Goal: Information Seeking & Learning: Learn about a topic

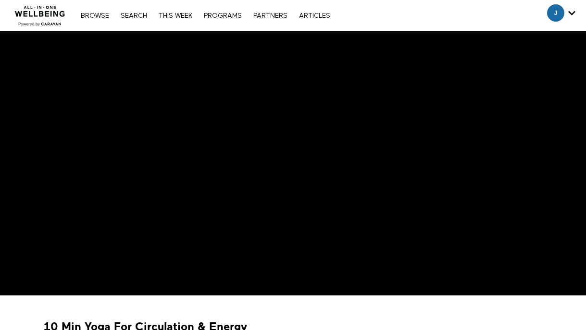
scroll to position [25, 0]
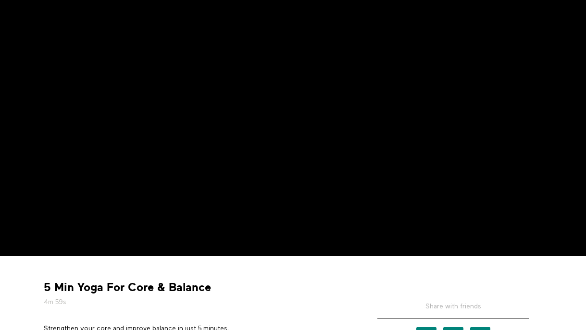
scroll to position [73, 0]
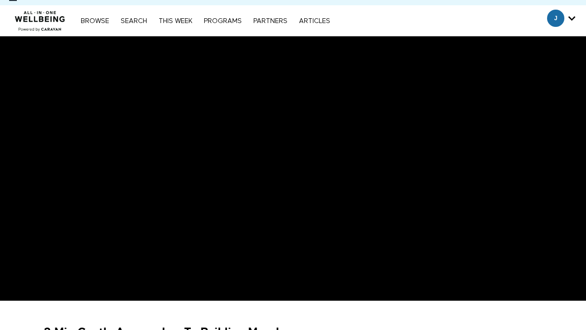
scroll to position [29, 0]
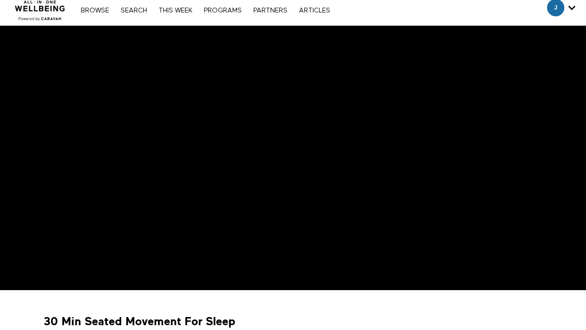
scroll to position [51, 0]
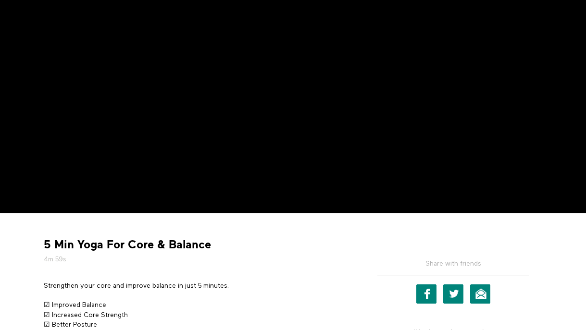
scroll to position [85, 0]
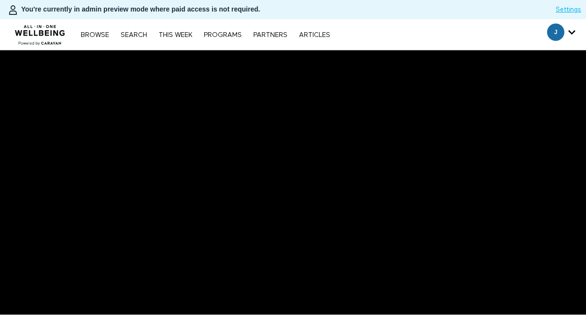
scroll to position [133, 0]
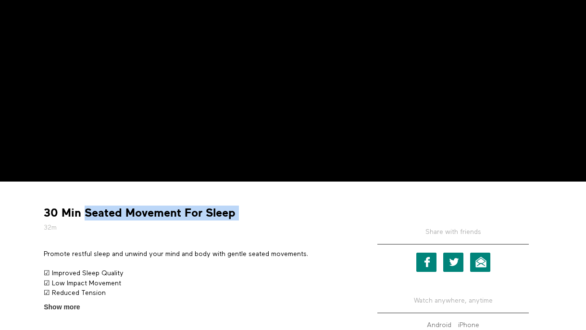
drag, startPoint x: 84, startPoint y: 211, endPoint x: 298, endPoint y: 211, distance: 213.9
click at [298, 211] on div "30 Min Seated Movement For Sleep 32m" at bounding box center [196, 219] width 313 height 27
copy div "Seated Movement For Sleep"
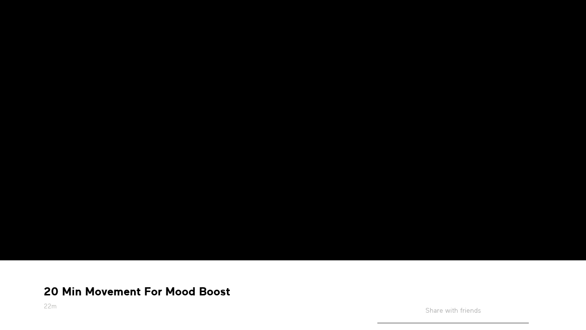
scroll to position [178, 0]
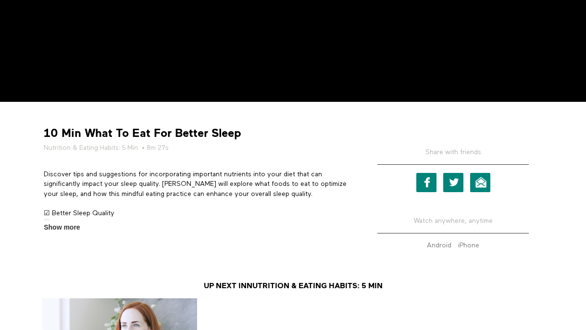
scroll to position [218, 0]
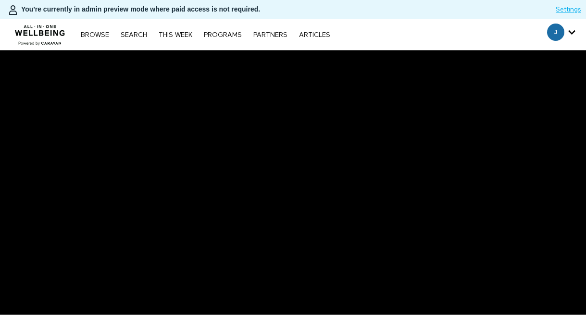
scroll to position [40, 0]
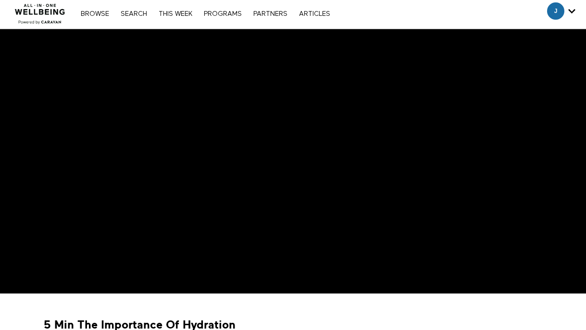
scroll to position [33, 0]
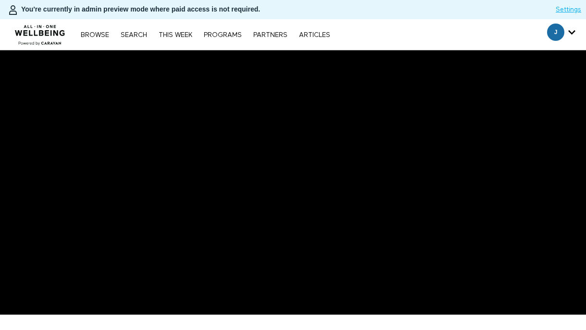
scroll to position [35, 0]
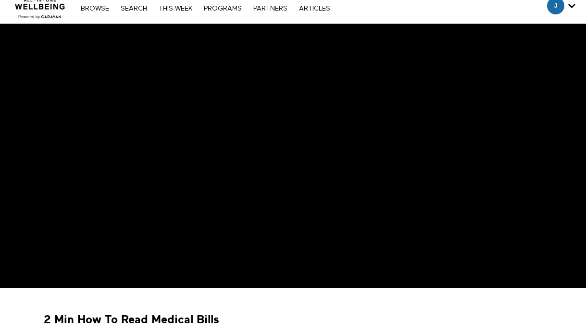
scroll to position [22, 0]
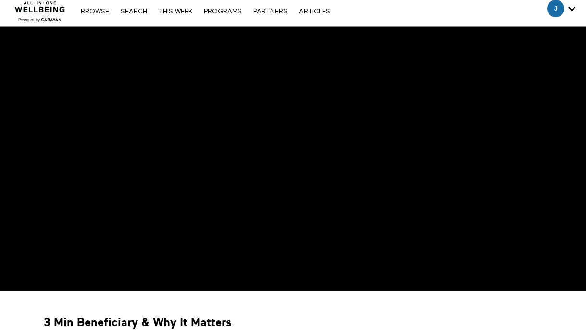
scroll to position [17, 0]
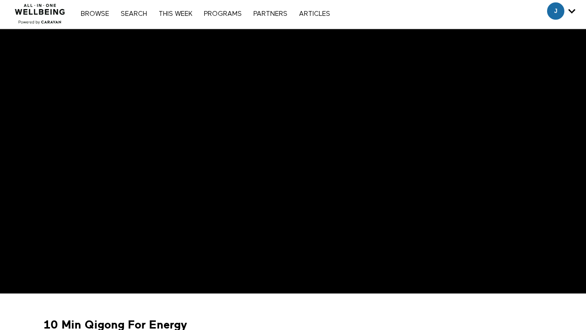
scroll to position [31, 0]
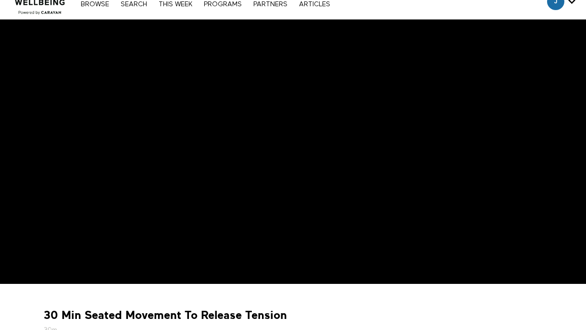
scroll to position [37, 0]
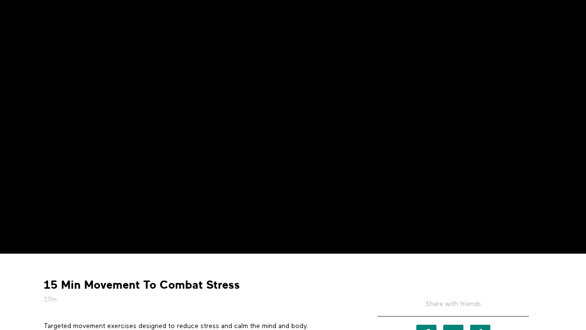
scroll to position [31, 0]
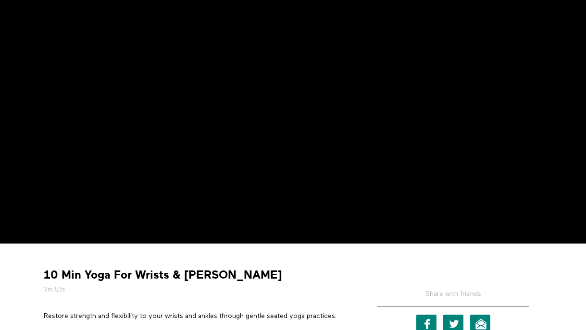
scroll to position [52, 0]
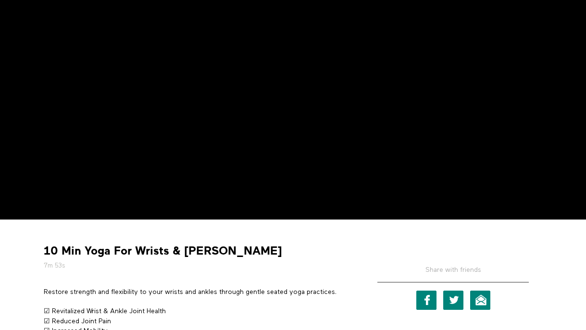
scroll to position [101, 0]
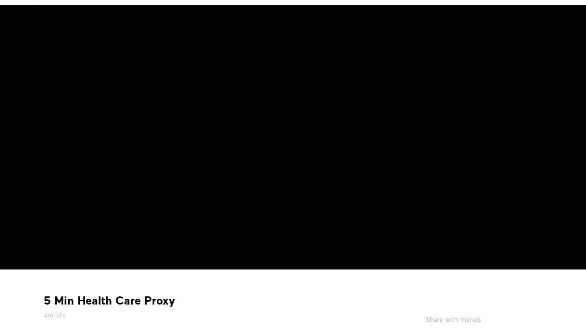
scroll to position [36, 0]
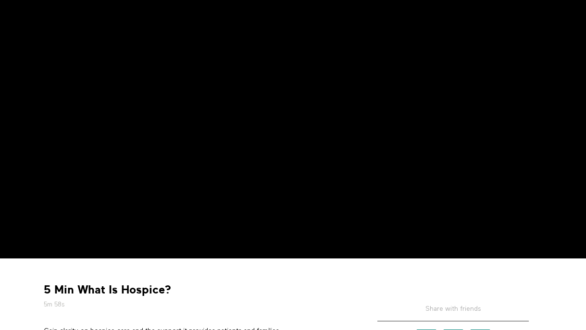
scroll to position [34, 0]
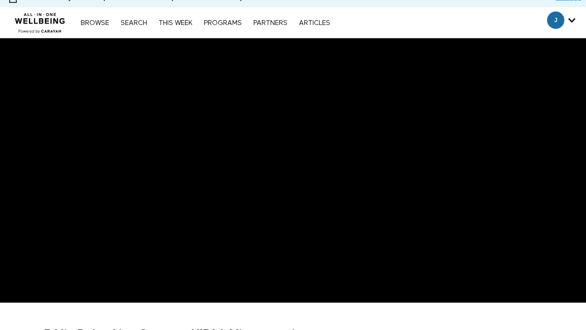
scroll to position [14, 0]
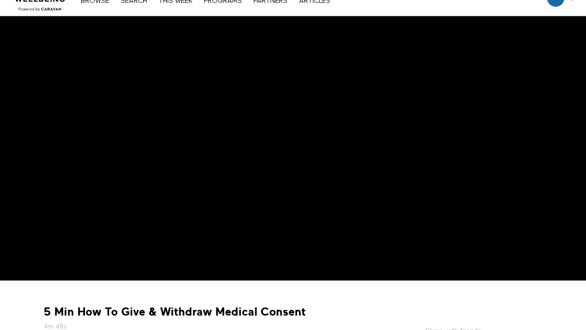
scroll to position [33, 0]
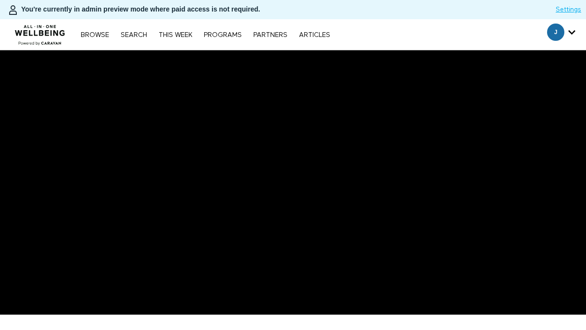
scroll to position [27, 0]
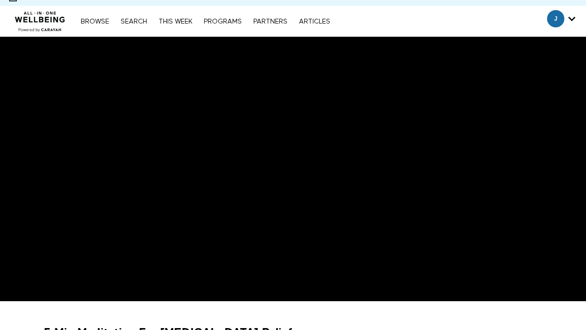
scroll to position [7, 0]
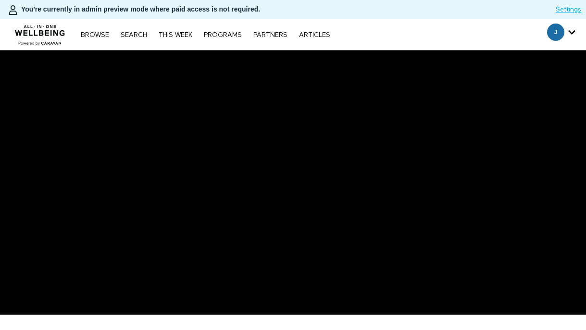
scroll to position [25, 0]
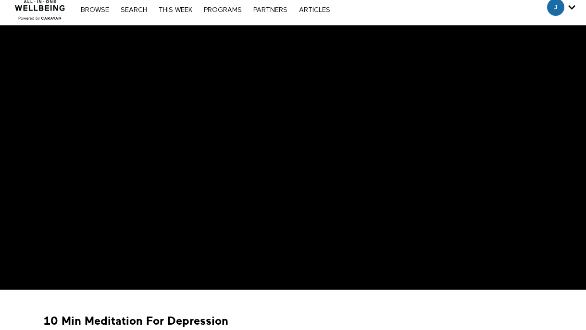
scroll to position [25, 0]
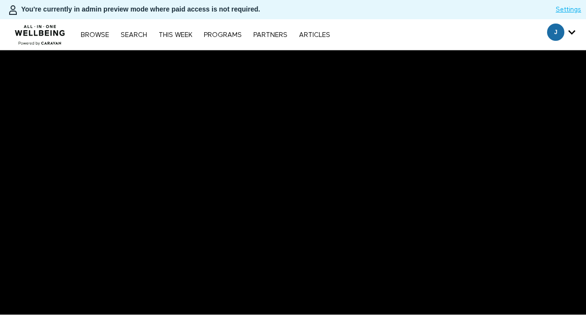
scroll to position [36, 0]
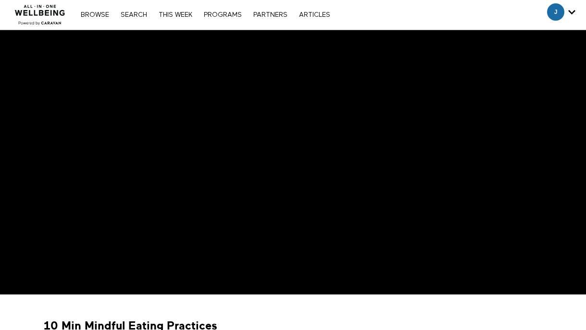
scroll to position [19, 0]
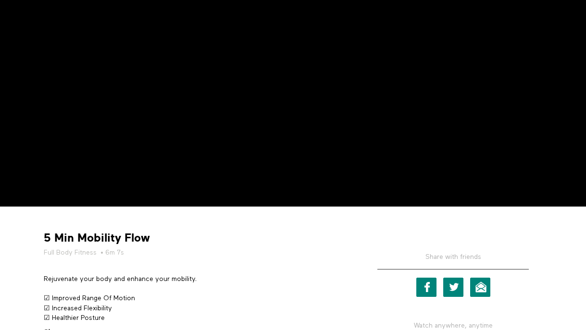
scroll to position [109, 0]
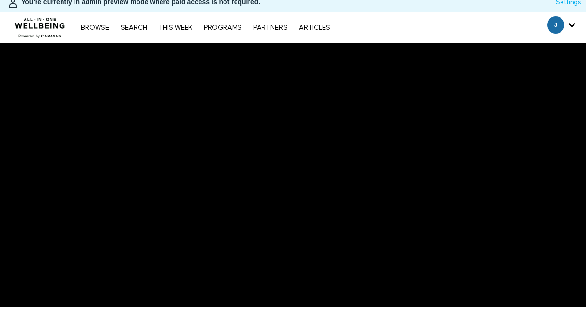
scroll to position [9, 0]
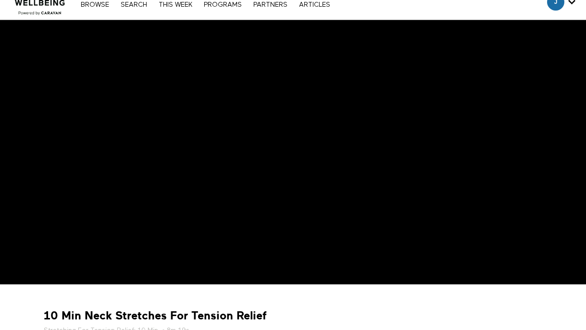
scroll to position [37, 0]
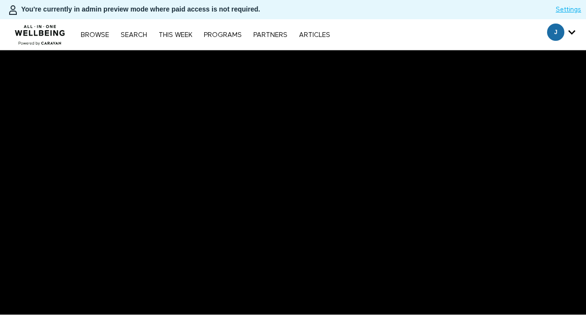
scroll to position [9, 0]
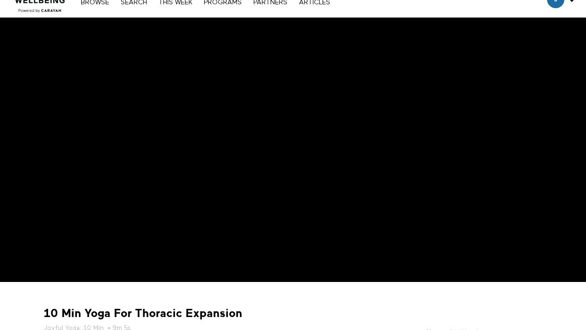
scroll to position [31, 0]
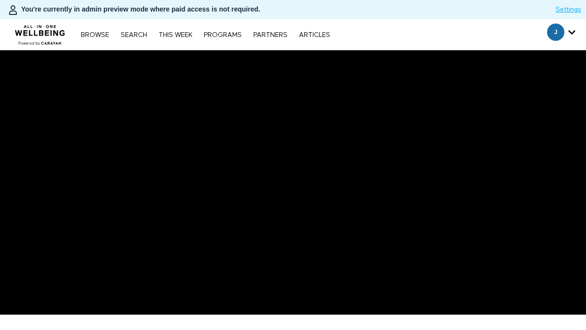
scroll to position [9, 0]
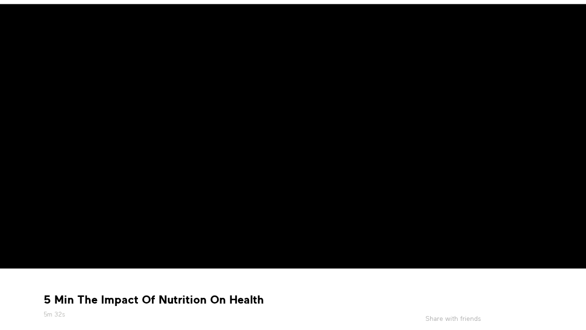
scroll to position [12, 0]
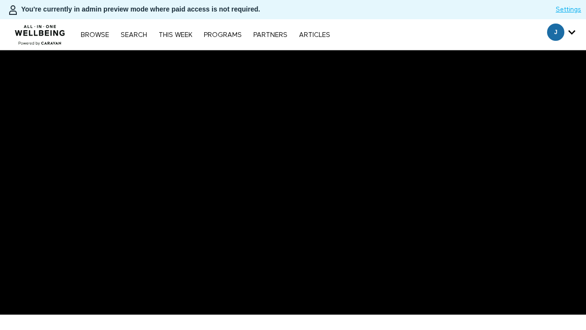
scroll to position [3, 0]
